Goal: Information Seeking & Learning: Learn about a topic

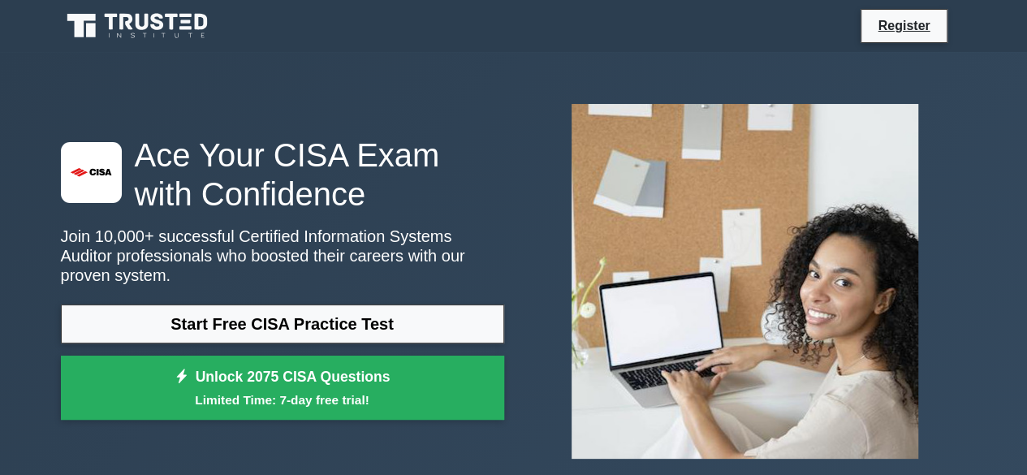
click at [243, 321] on link "Start Free CISA Practice Test" at bounding box center [282, 323] width 443 height 39
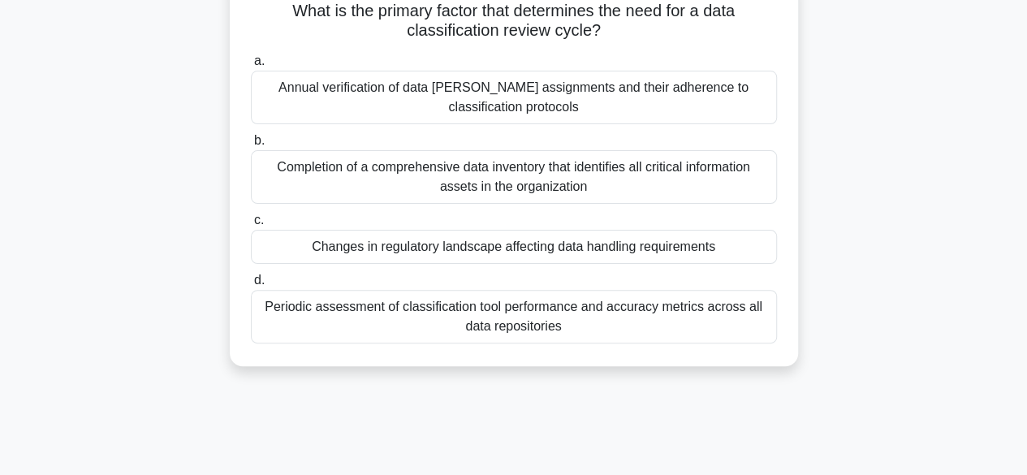
scroll to position [130, 0]
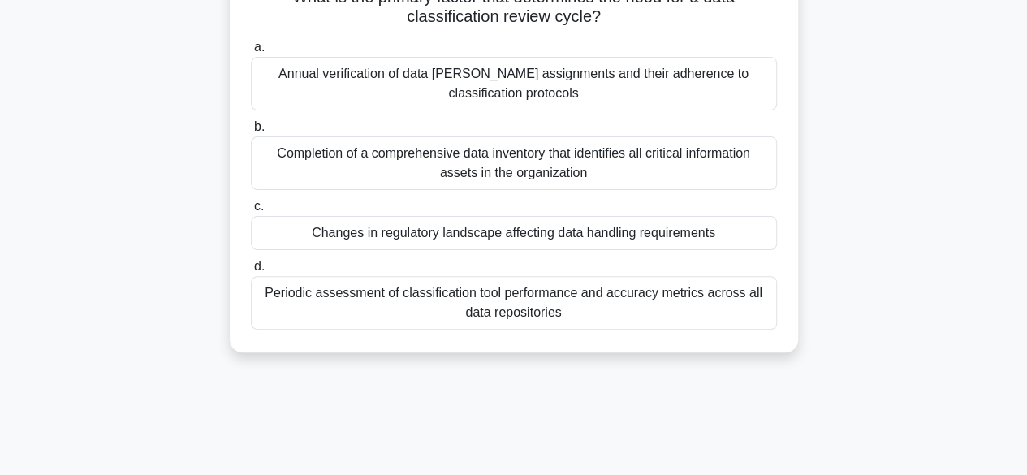
click at [352, 88] on div "Annual verification of data [PERSON_NAME] assignments and their adherence to cl…" at bounding box center [514, 84] width 526 height 54
click at [251, 53] on input "a. Annual verification of data [PERSON_NAME] assignments and their adherence to…" at bounding box center [251, 47] width 0 height 11
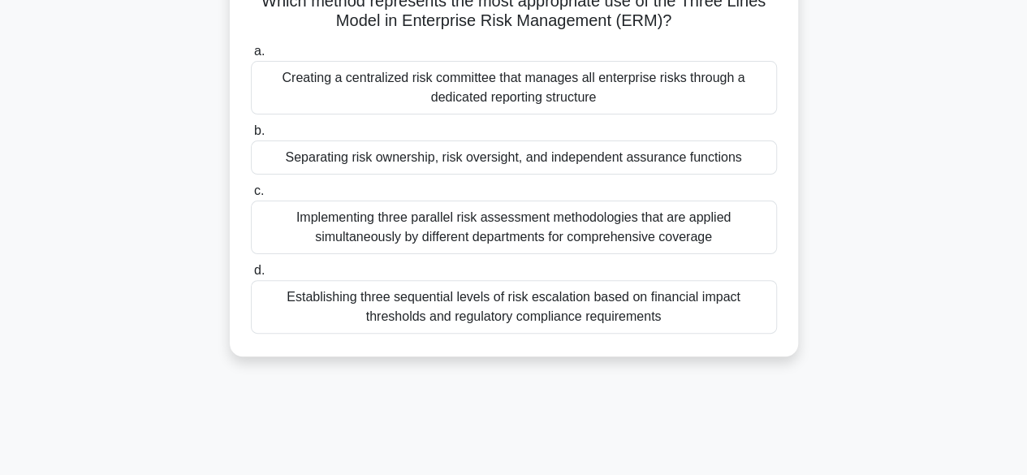
click at [352, 88] on div "Creating a centralized risk committee that manages all enterprise risks through…" at bounding box center [514, 88] width 526 height 54
click at [251, 57] on input "a. Creating a centralized risk committee that manages all enterprise risks thro…" at bounding box center [251, 51] width 0 height 11
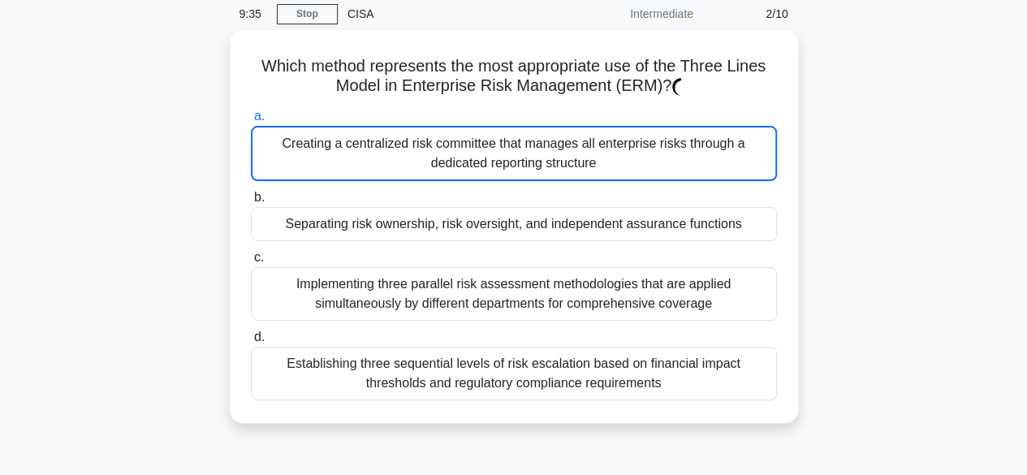
scroll to position [0, 0]
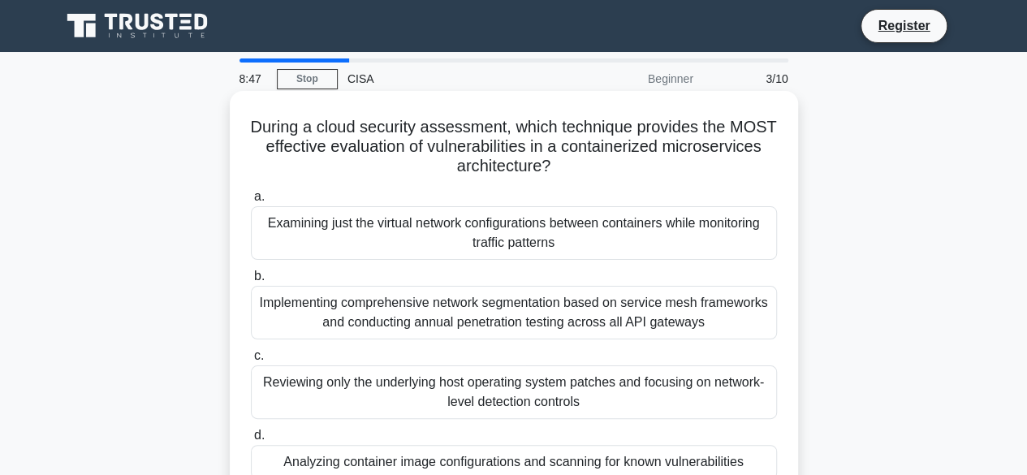
click at [414, 241] on div "Examining just the virtual network configurations between containers while moni…" at bounding box center [514, 233] width 526 height 54
click at [251, 202] on input "a. Examining just the virtual network configurations between containers while m…" at bounding box center [251, 197] width 0 height 11
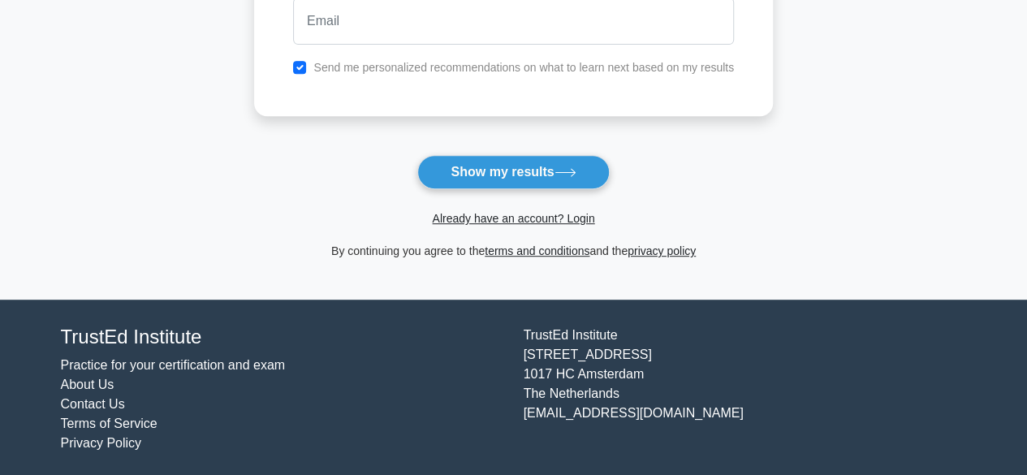
scroll to position [338, 0]
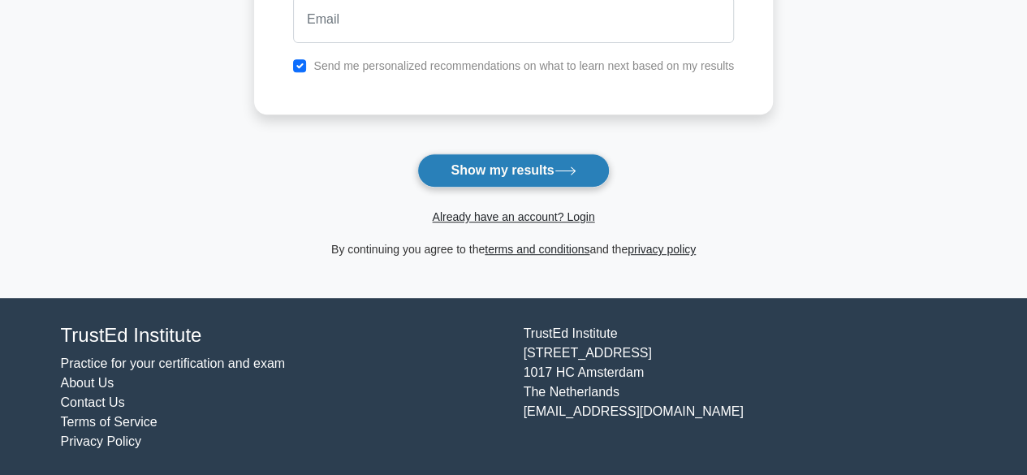
click at [486, 178] on button "Show my results" at bounding box center [513, 170] width 192 height 34
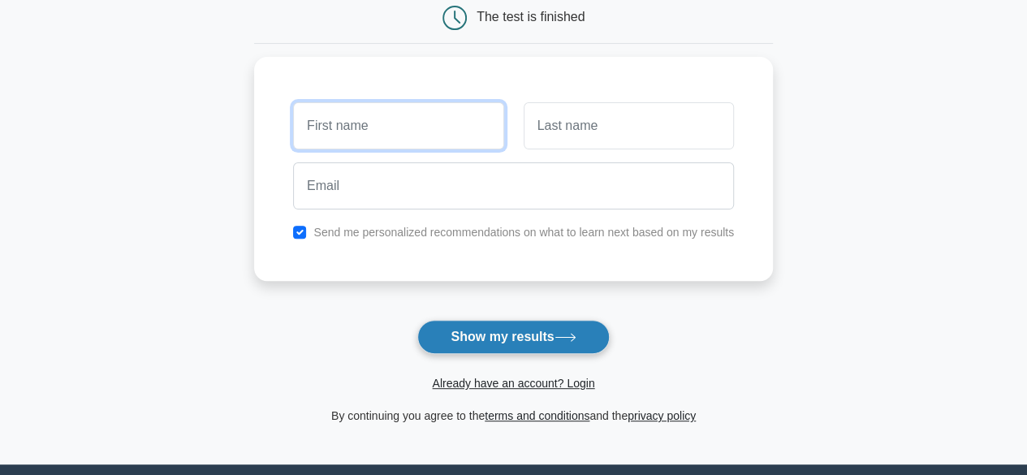
scroll to position [60, 0]
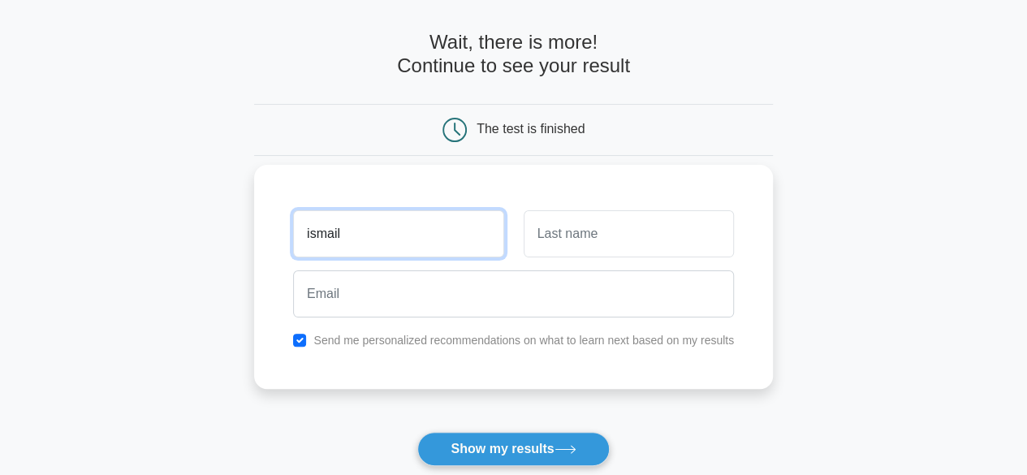
type input "ismail"
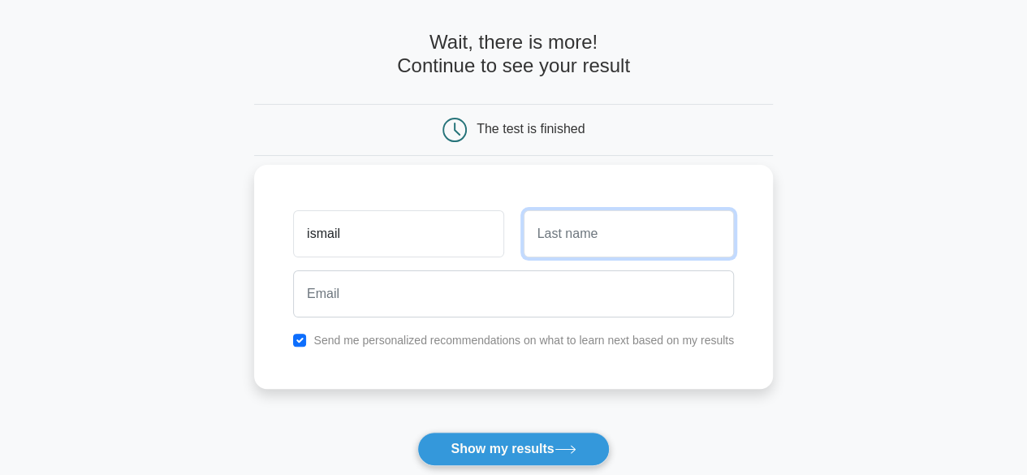
click at [545, 236] on input "text" at bounding box center [628, 233] width 210 height 47
type input "Mshare"
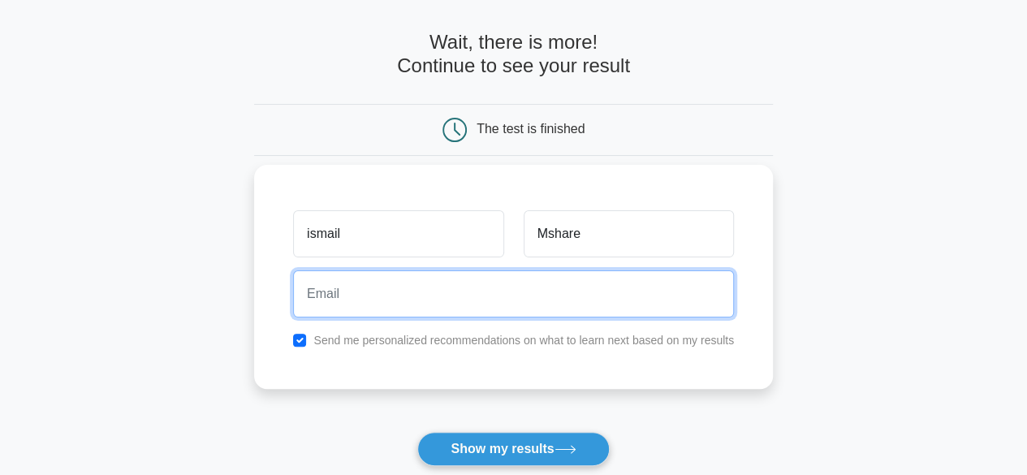
click at [377, 306] on input "email" at bounding box center [513, 293] width 441 height 47
type input "ismailmshale@yahoo.com"
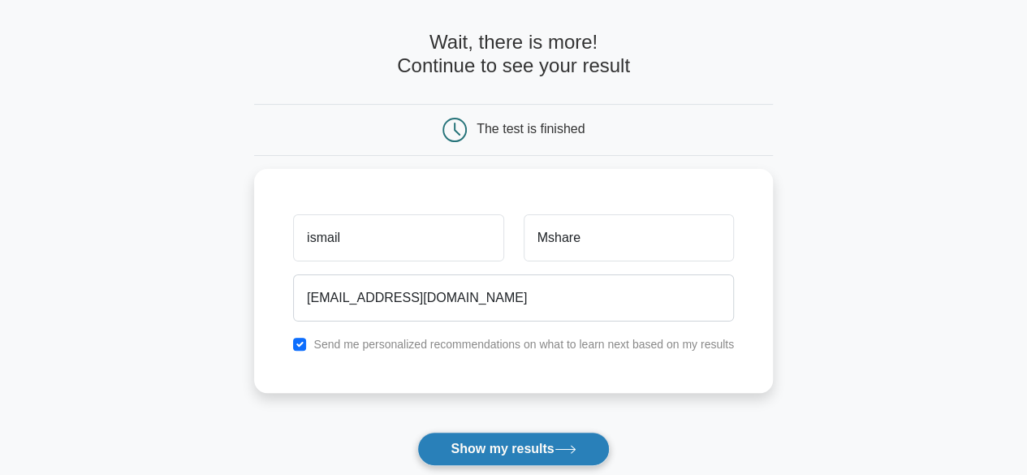
click at [476, 454] on button "Show my results" at bounding box center [513, 449] width 192 height 34
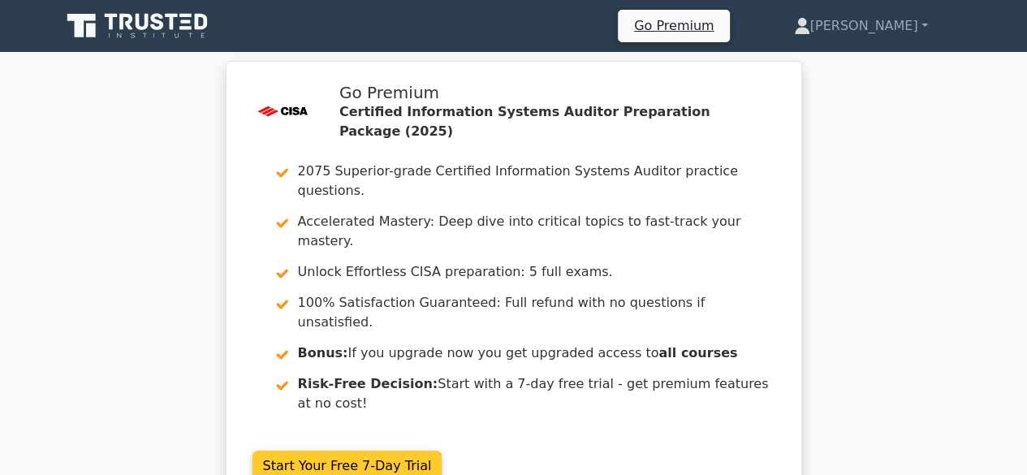
click at [390, 450] on link "Start Your Free 7-Day Trial" at bounding box center [347, 465] width 190 height 31
